Goal: Transaction & Acquisition: Purchase product/service

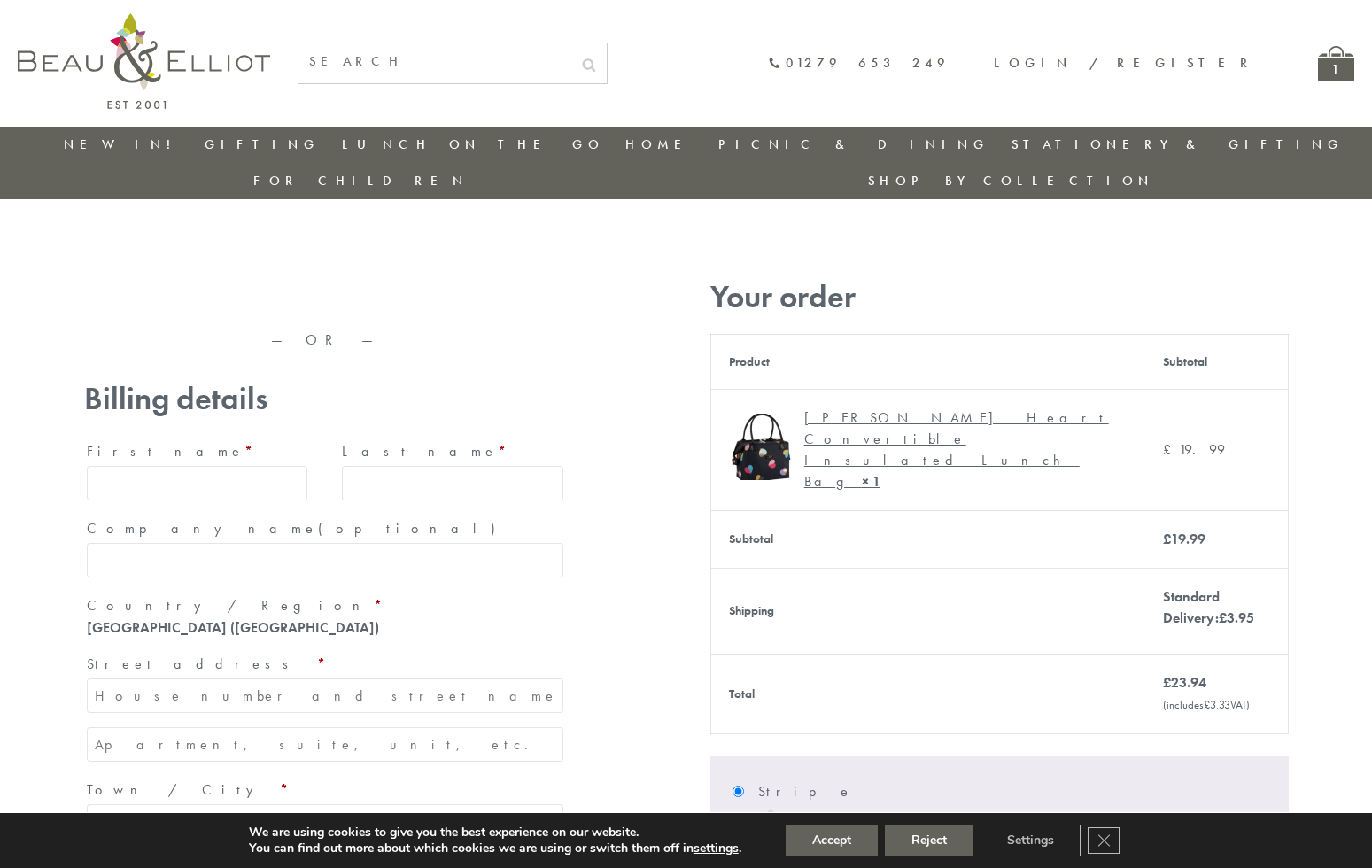
type input "maria33@yahoo.com"
type input "Maria"
type input "Williams"
type input "23, Scottsdale, Happytown"
type input "London"
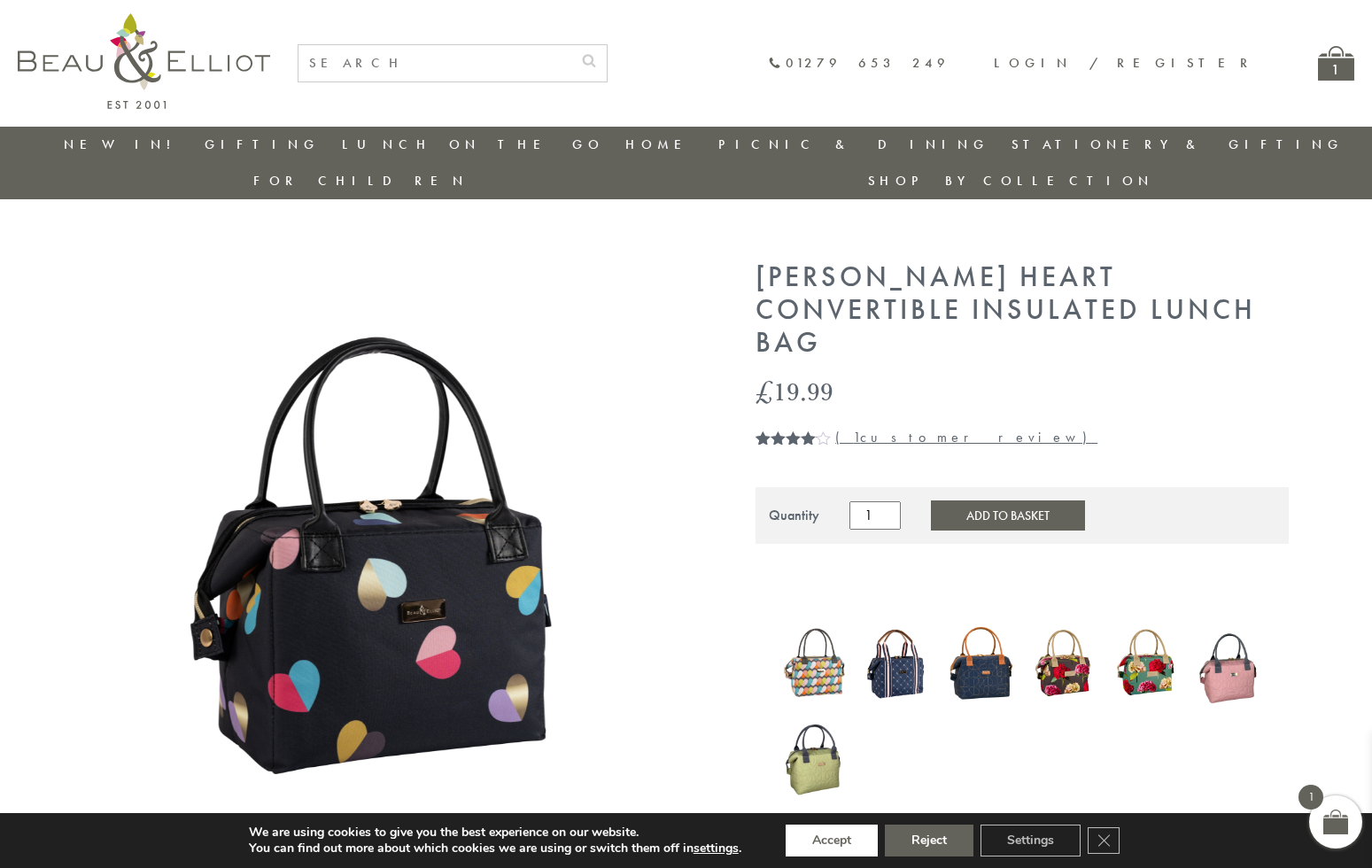
click at [833, 840] on button "Accept" at bounding box center [832, 839] width 92 height 31
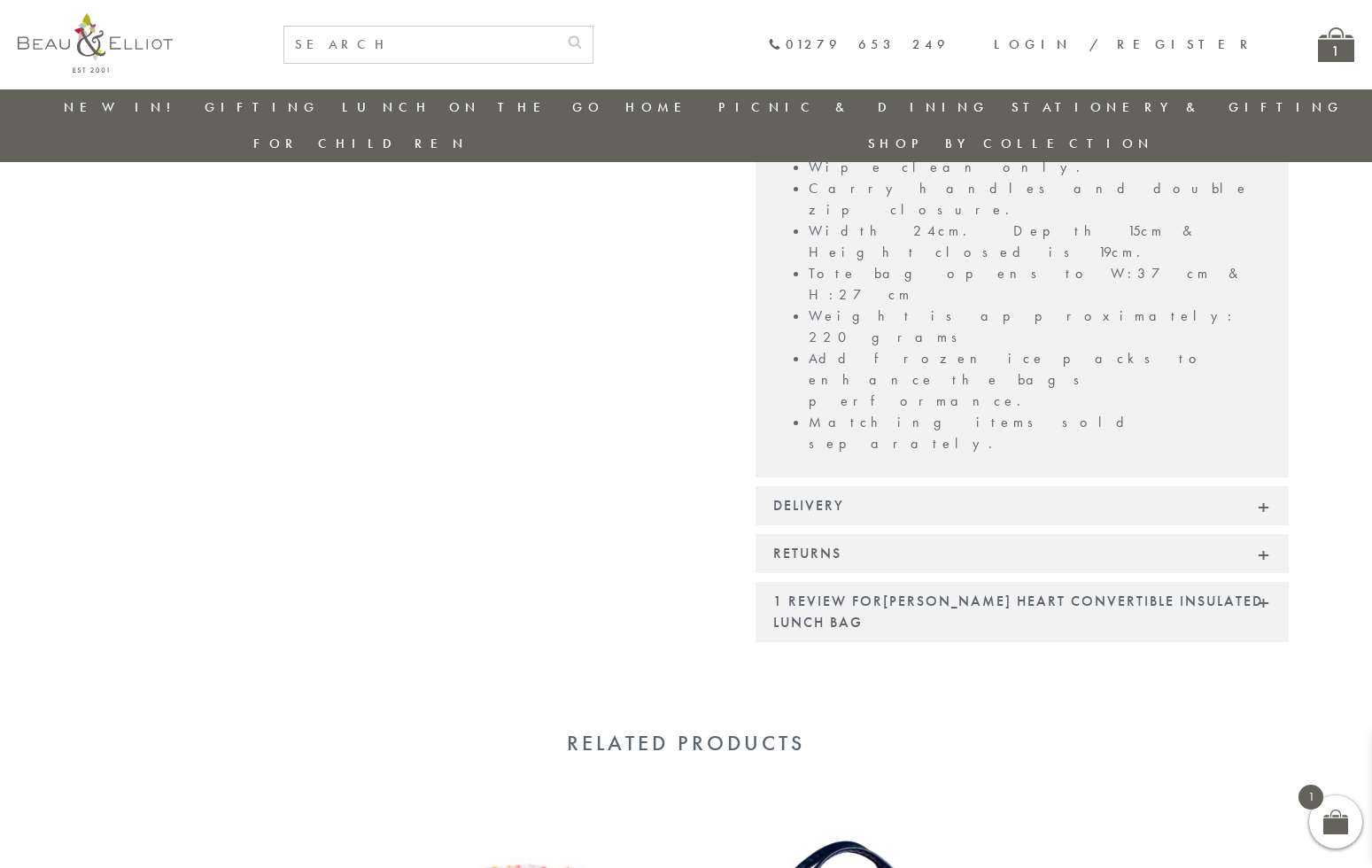
scroll to position [1436, 0]
